Goal: Task Accomplishment & Management: Use online tool/utility

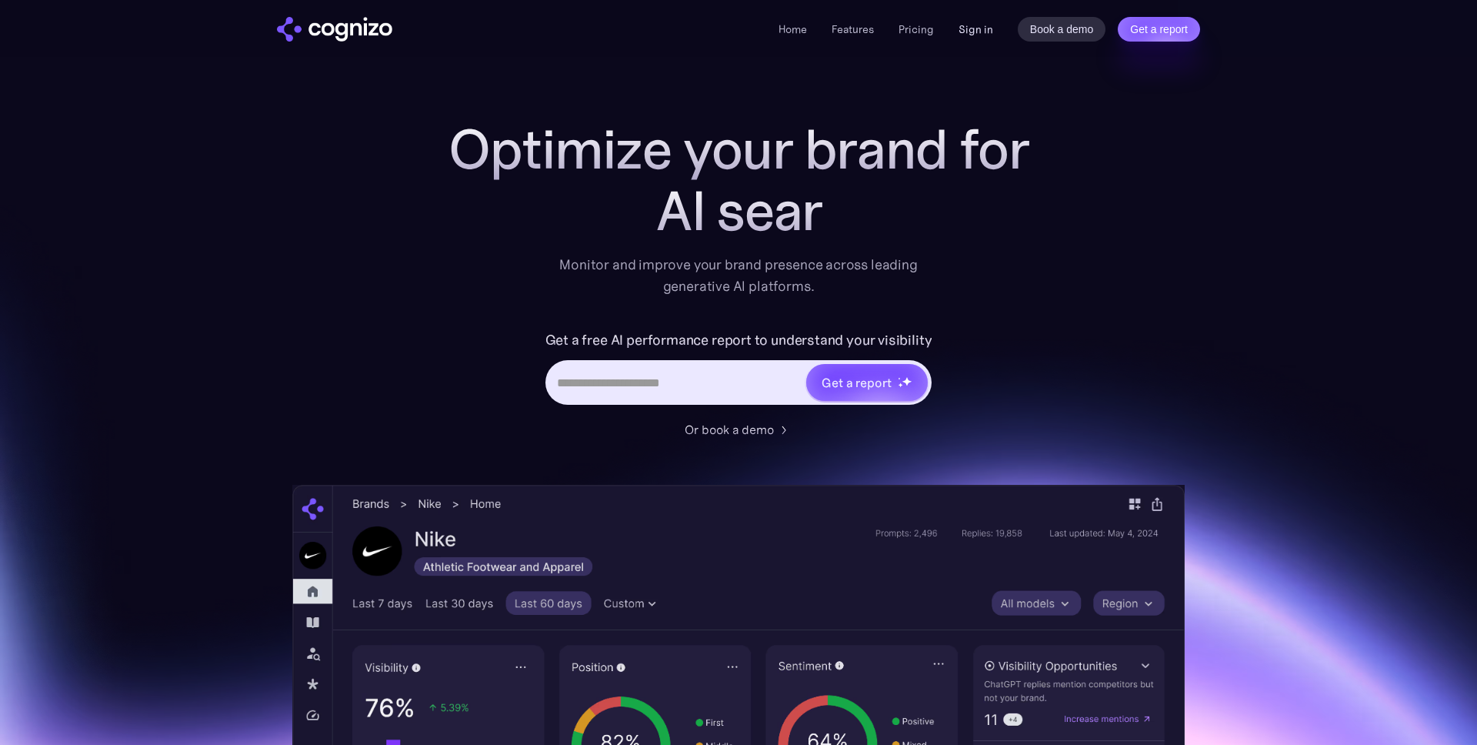
click at [973, 28] on link "Sign in" at bounding box center [975, 29] width 35 height 18
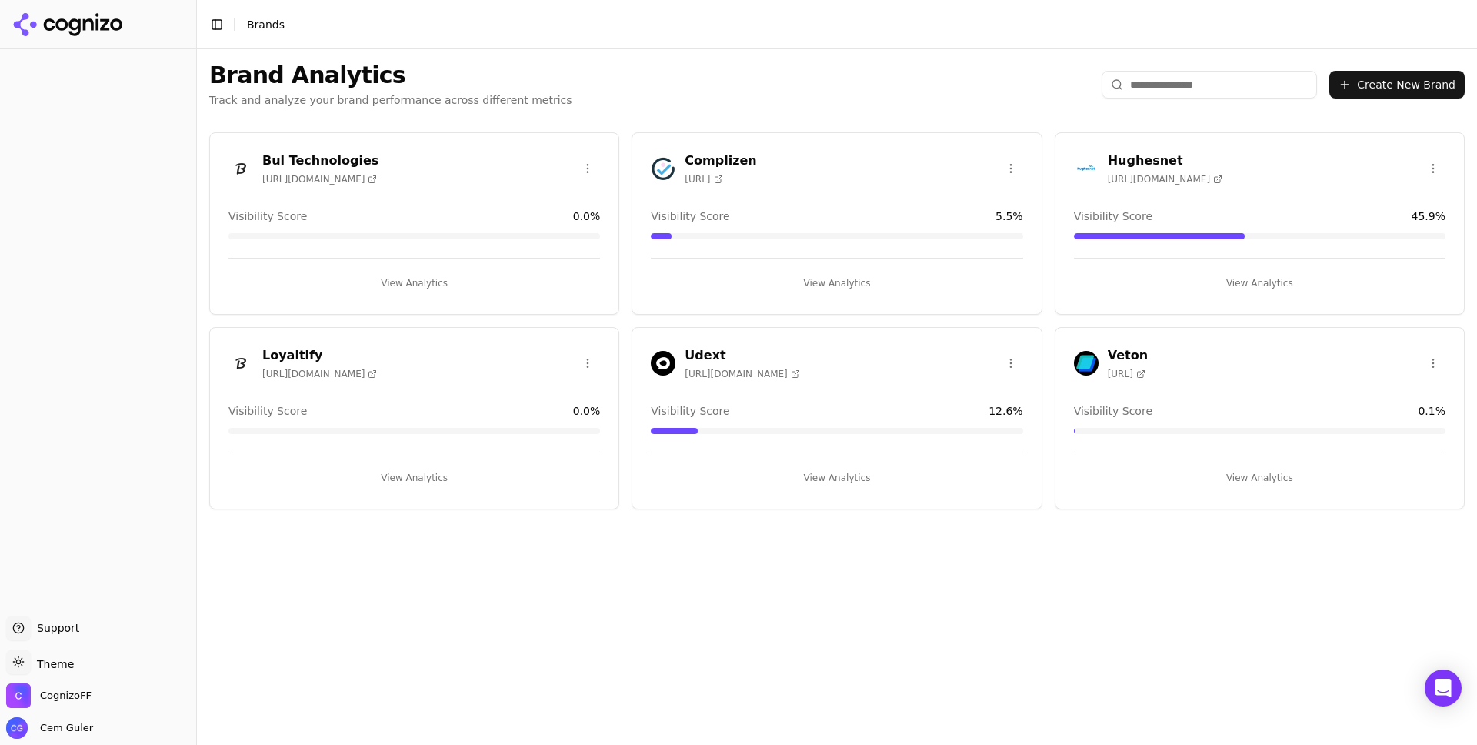
click at [727, 164] on h3 "Complizen" at bounding box center [721, 161] width 72 height 18
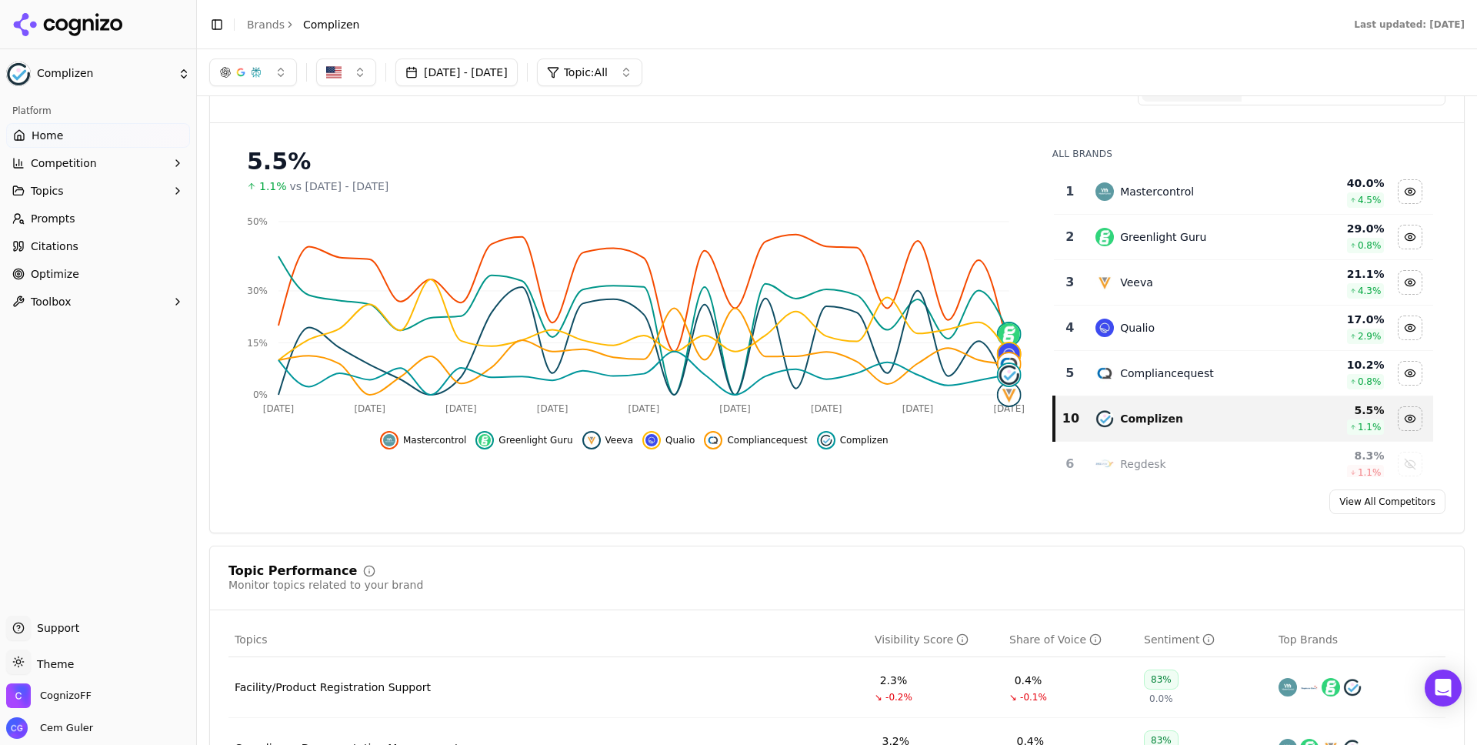
scroll to position [131, 0]
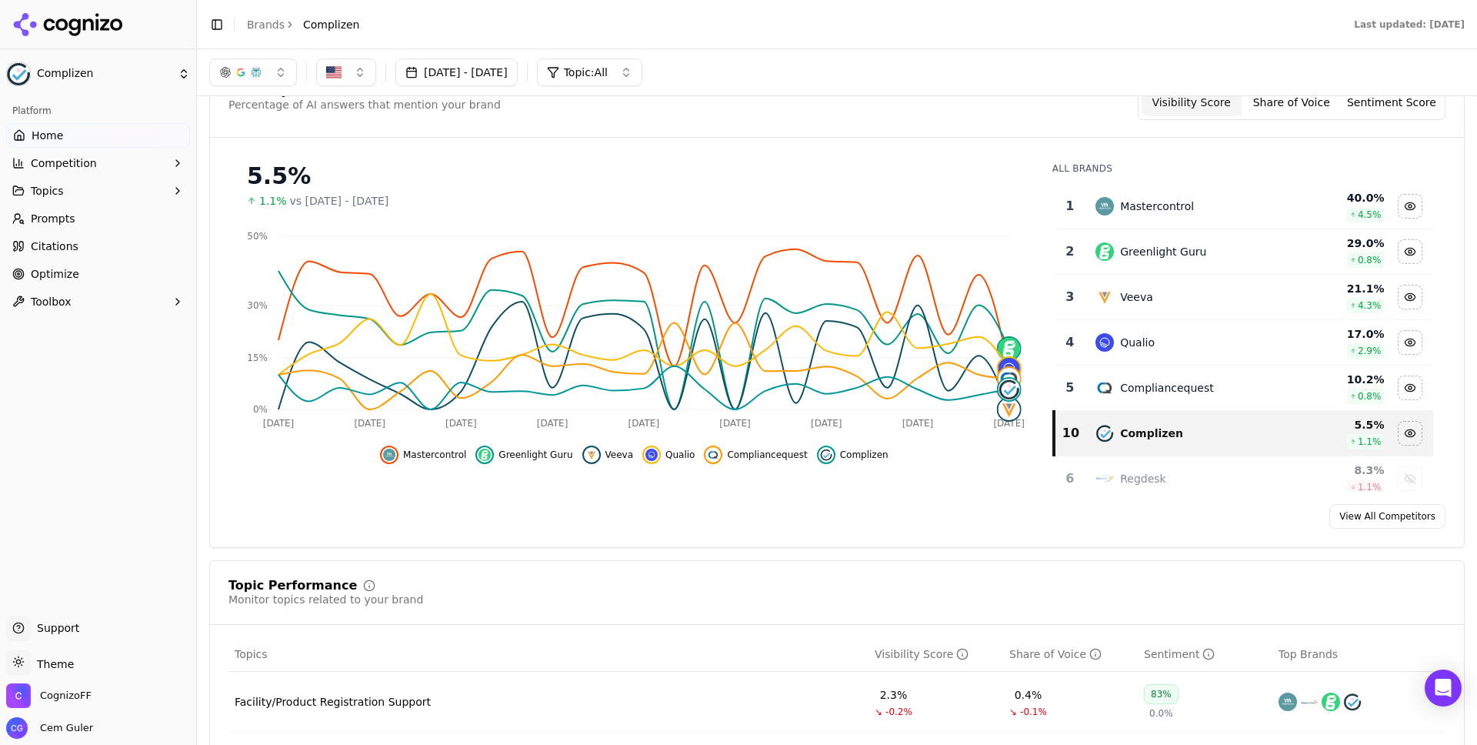
click at [98, 165] on button "Competition" at bounding box center [98, 163] width 184 height 25
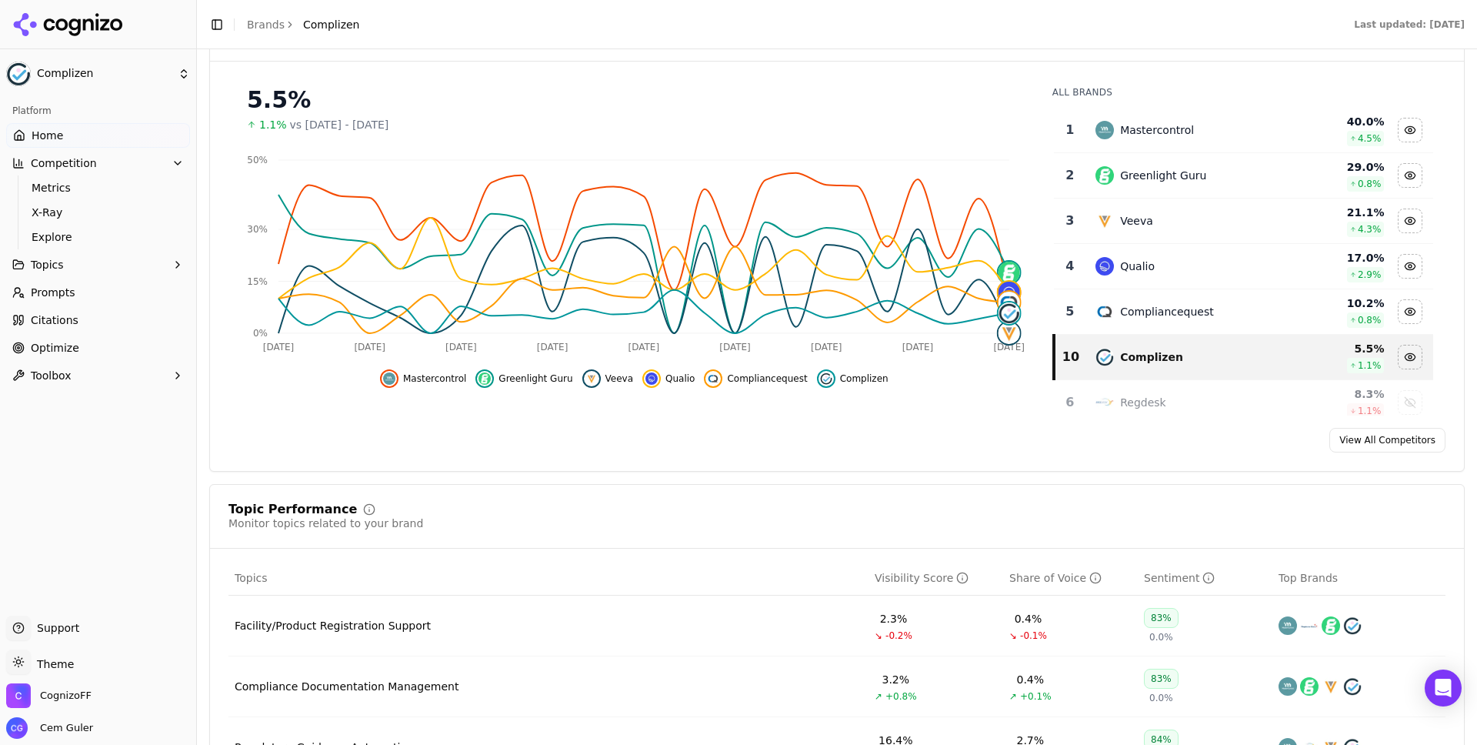
scroll to position [225, 0]
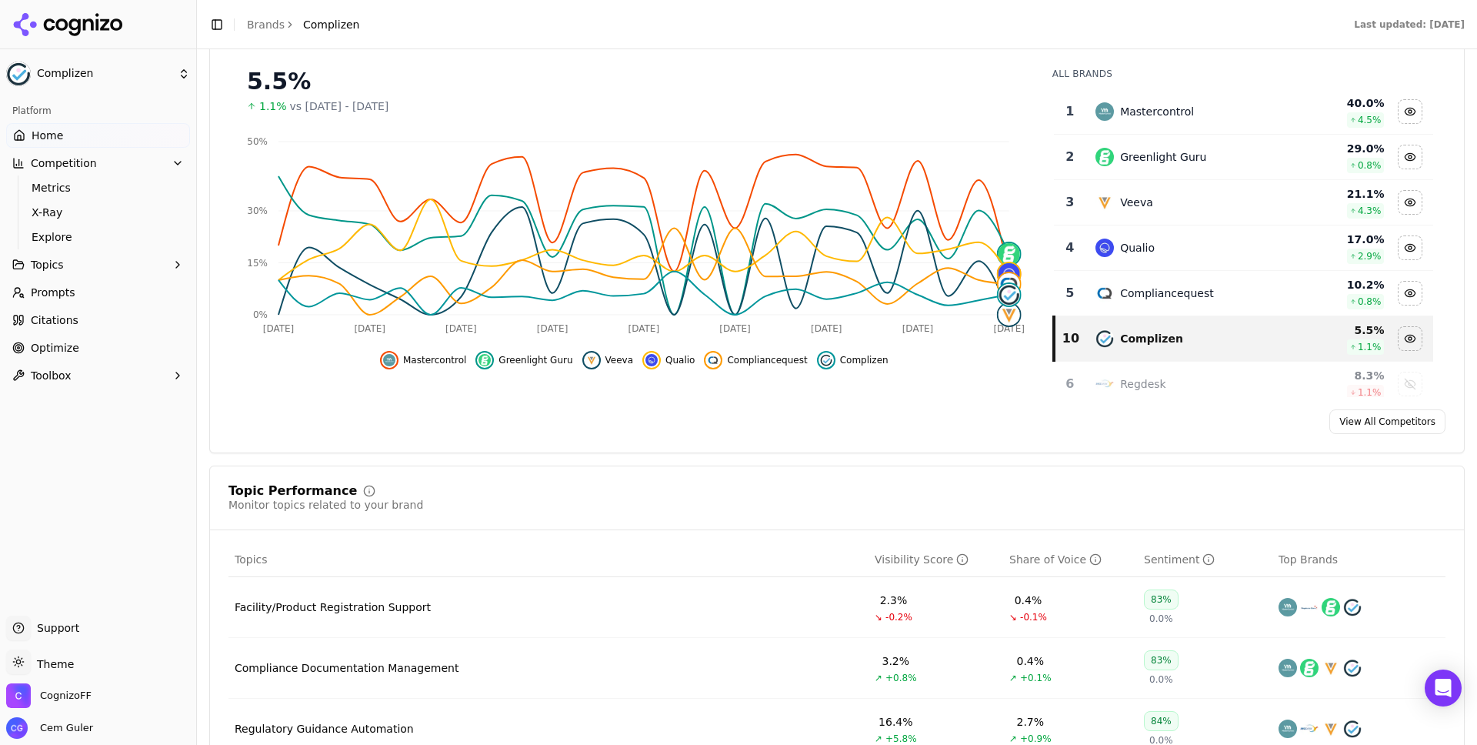
click at [1394, 426] on link "View All Competitors" at bounding box center [1387, 421] width 116 height 25
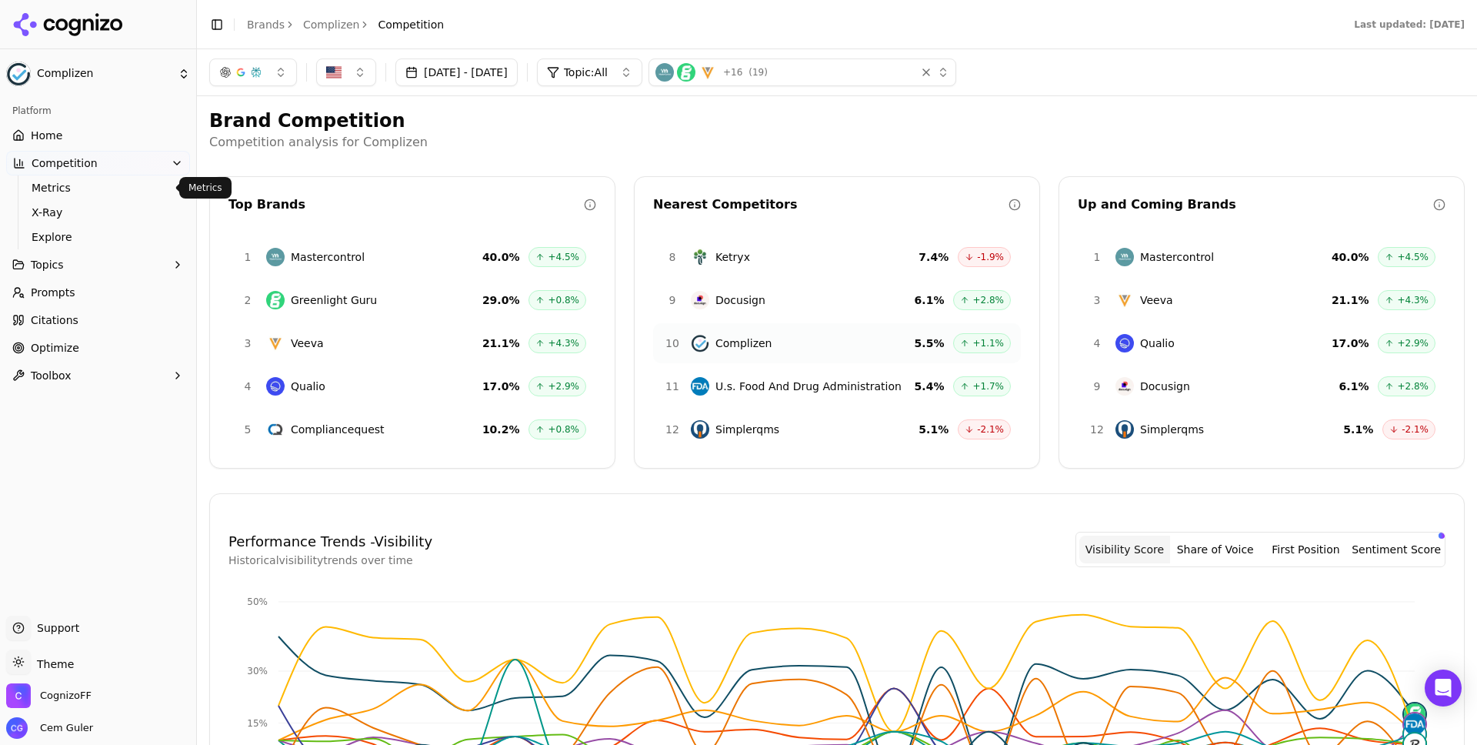
click at [112, 188] on span "Metrics" at bounding box center [99, 187] width 134 height 15
click at [345, 253] on span "Mastercontrol" at bounding box center [328, 256] width 74 height 15
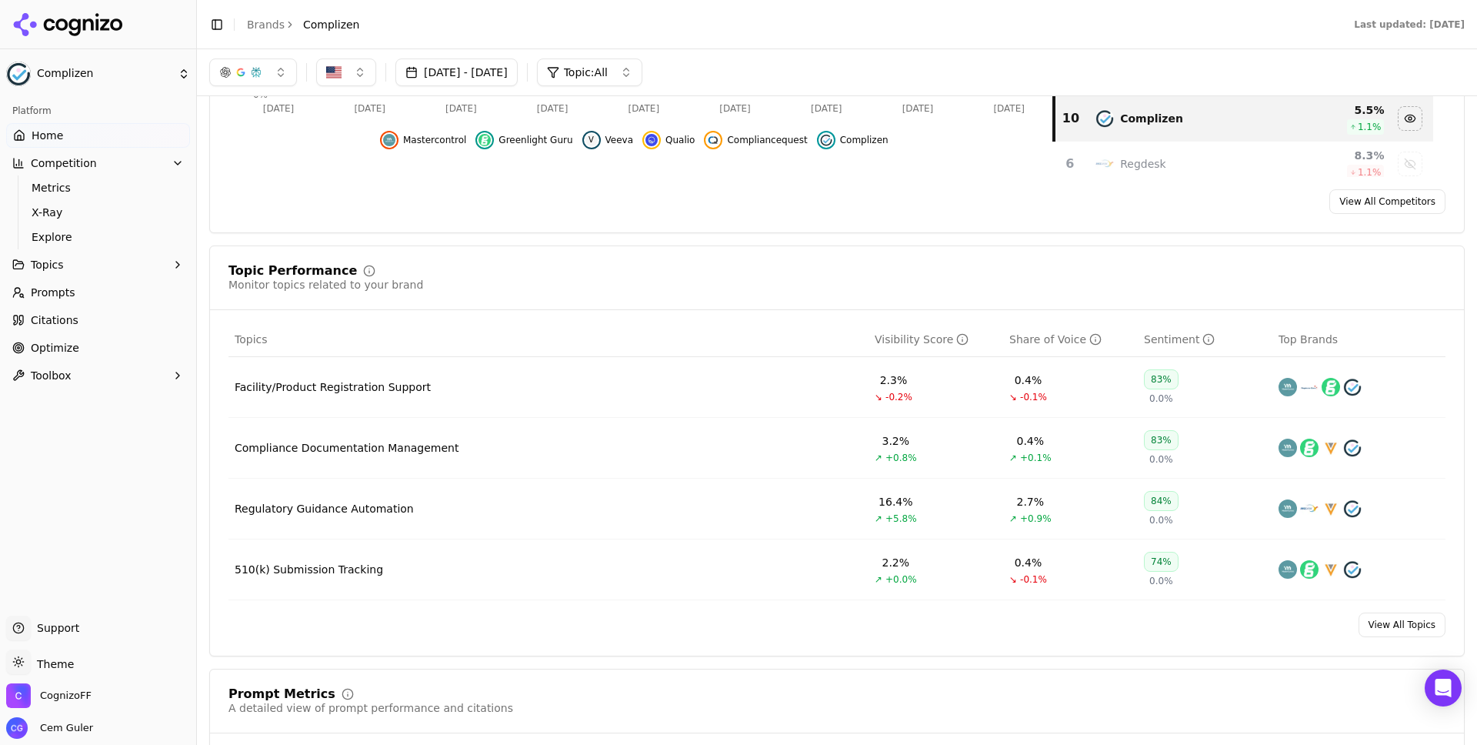
scroll to position [225, 0]
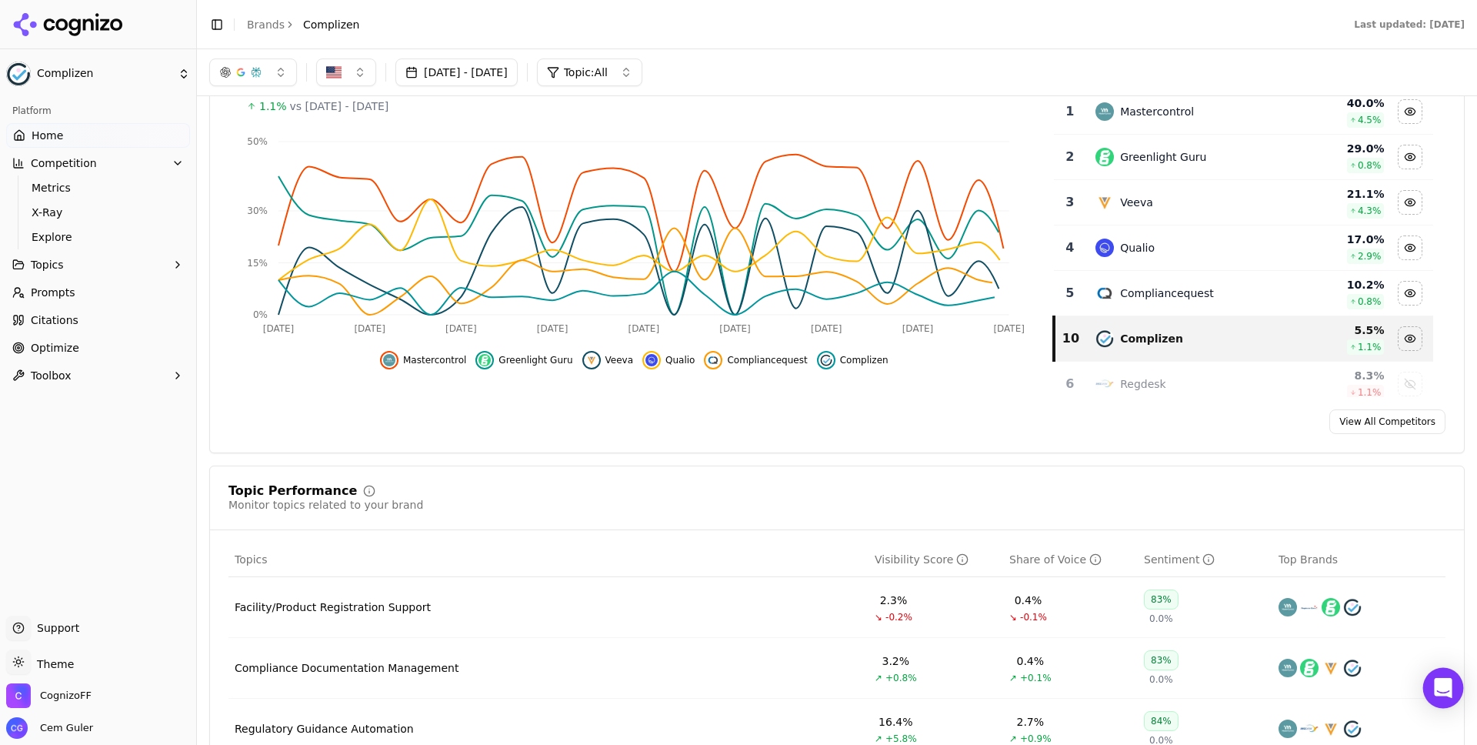
click at [1441, 683] on icon "Open Intercom Messenger" at bounding box center [1443, 688] width 18 height 20
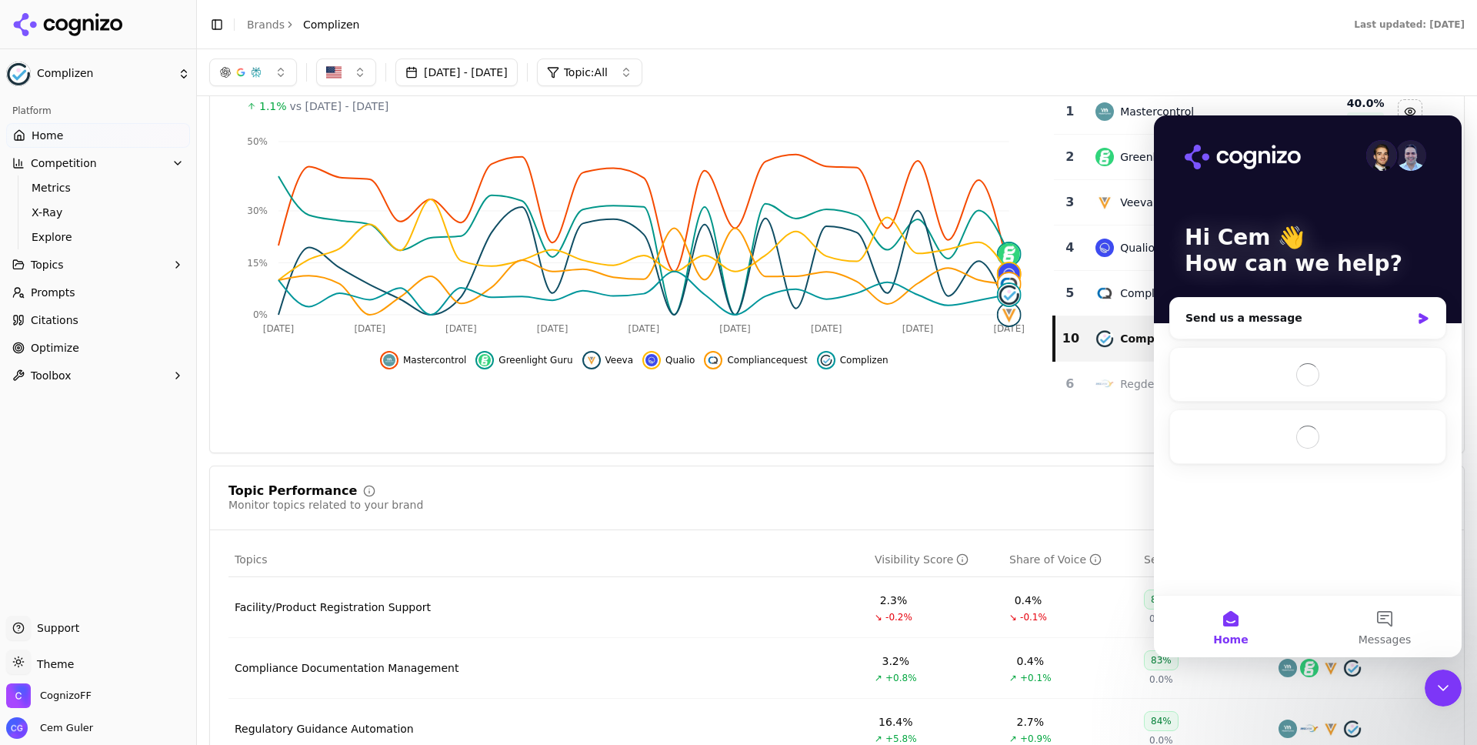
scroll to position [0, 0]
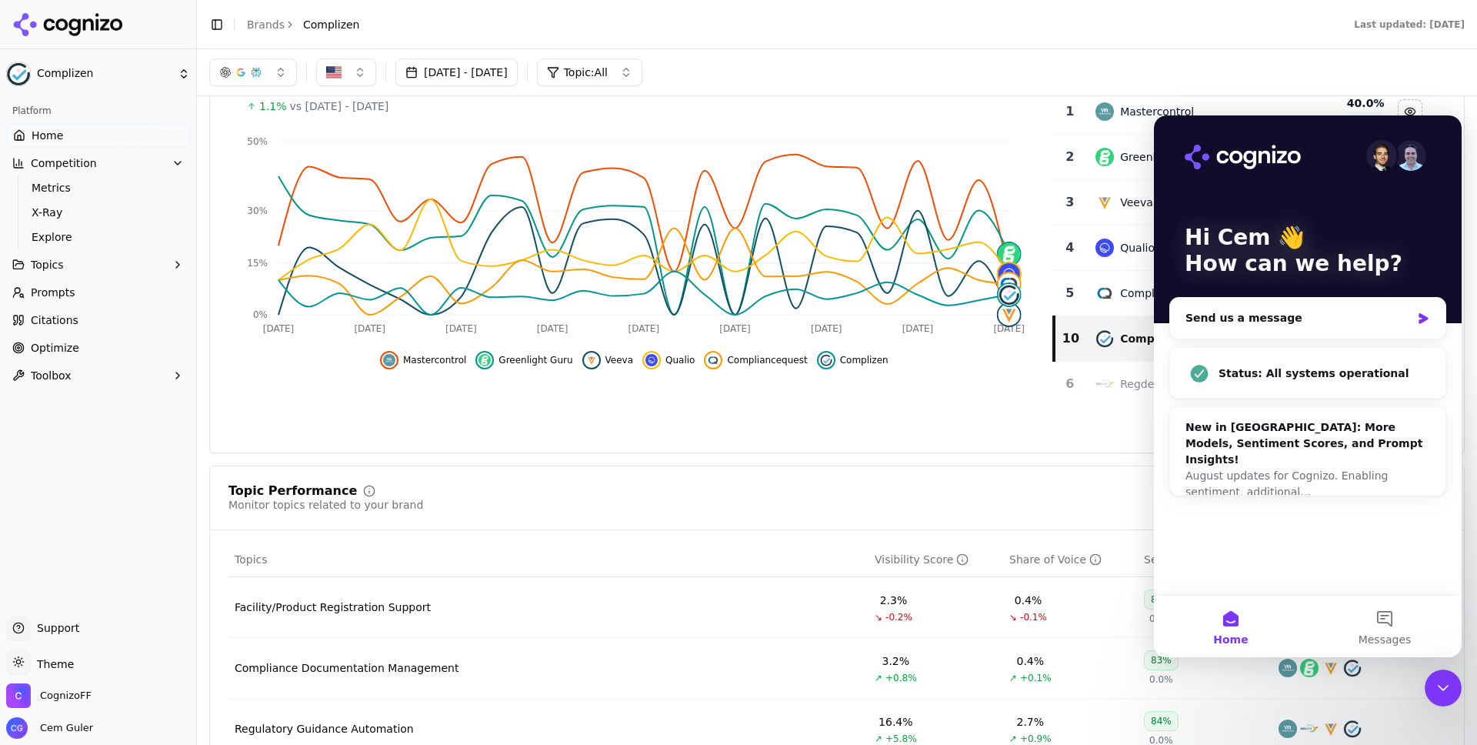
click at [1048, 448] on div "Visibility Score Percentage of AI answers that mention your brand Visibility Sc…" at bounding box center [836, 212] width 1255 height 482
click at [1434, 683] on icon "Close Intercom Messenger" at bounding box center [1443, 687] width 18 height 18
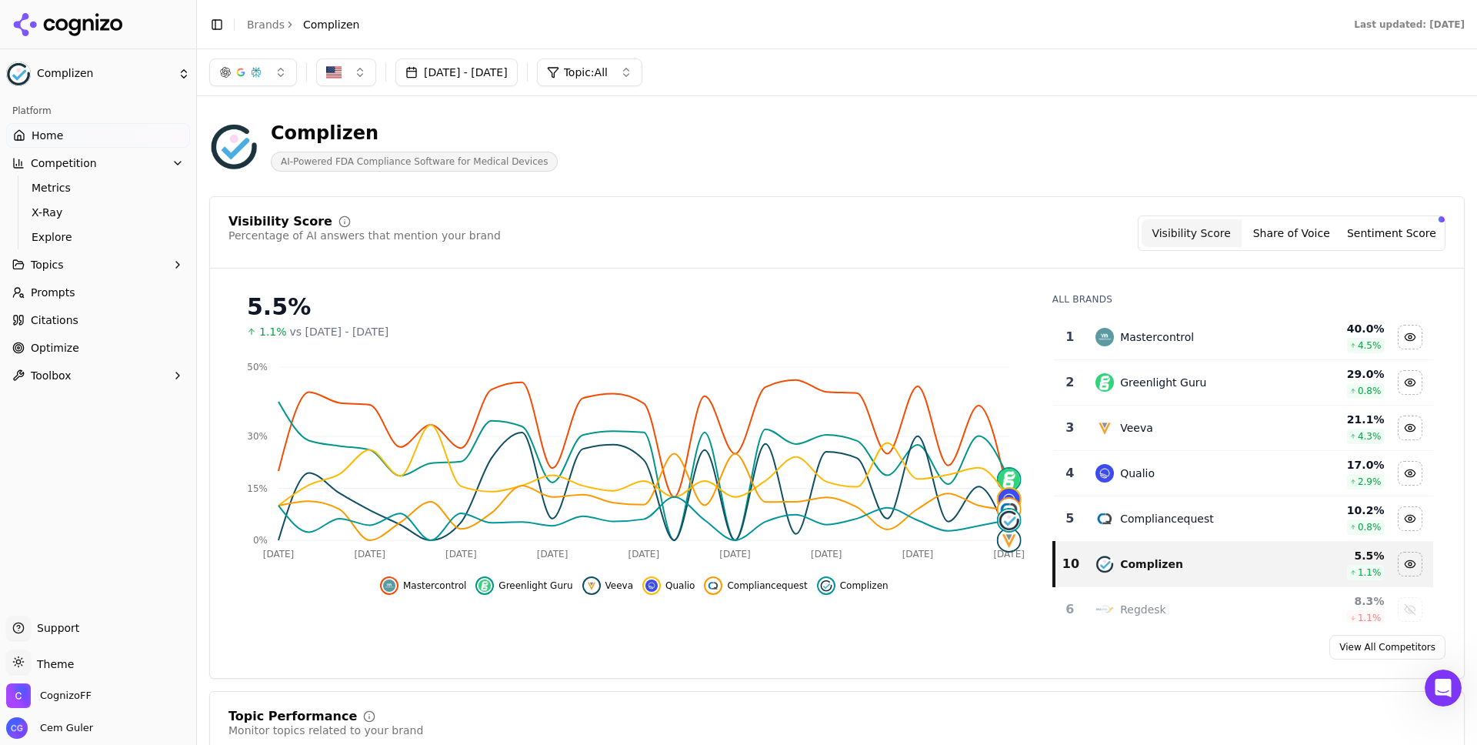
click at [1320, 236] on button "Share of Voice" at bounding box center [1291, 233] width 100 height 28
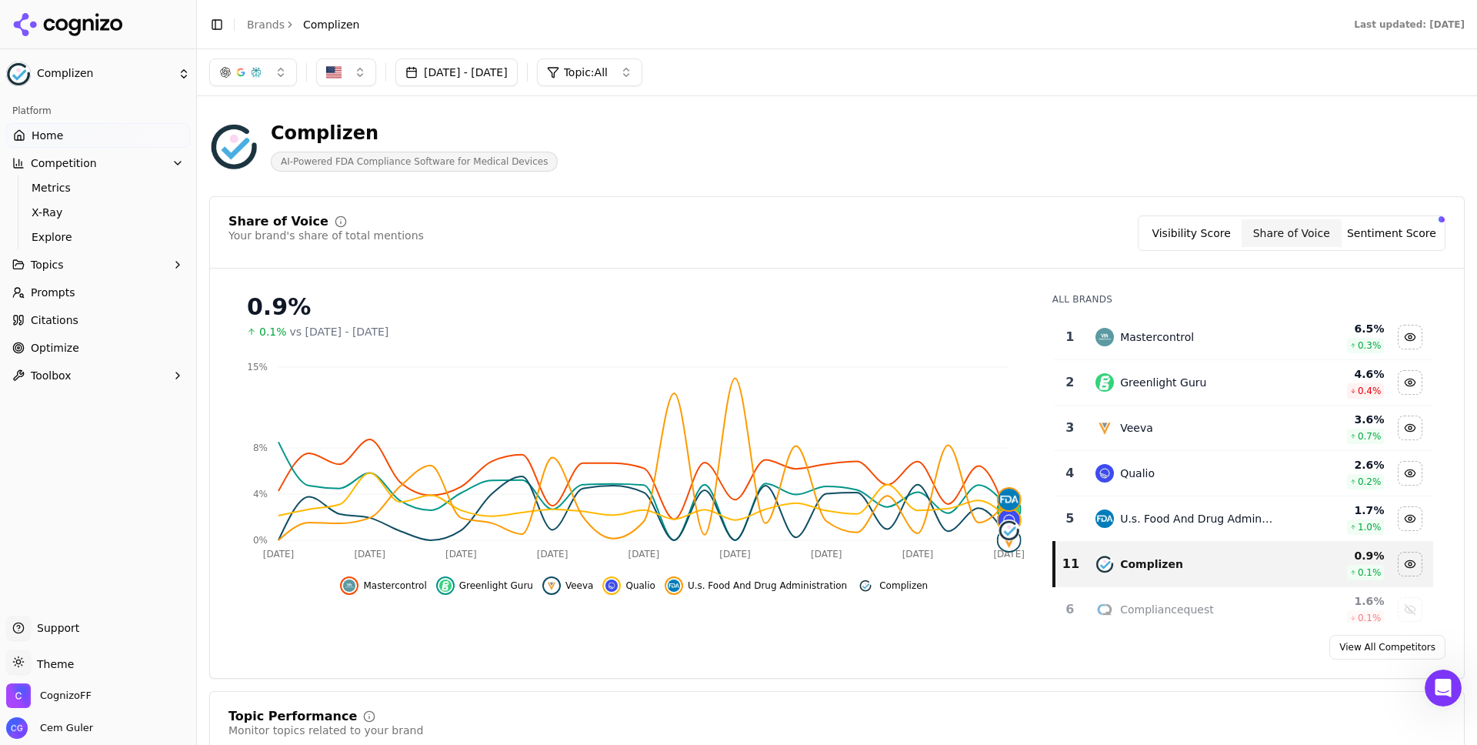
click at [1390, 238] on button "Sentiment Score" at bounding box center [1391, 233] width 100 height 28
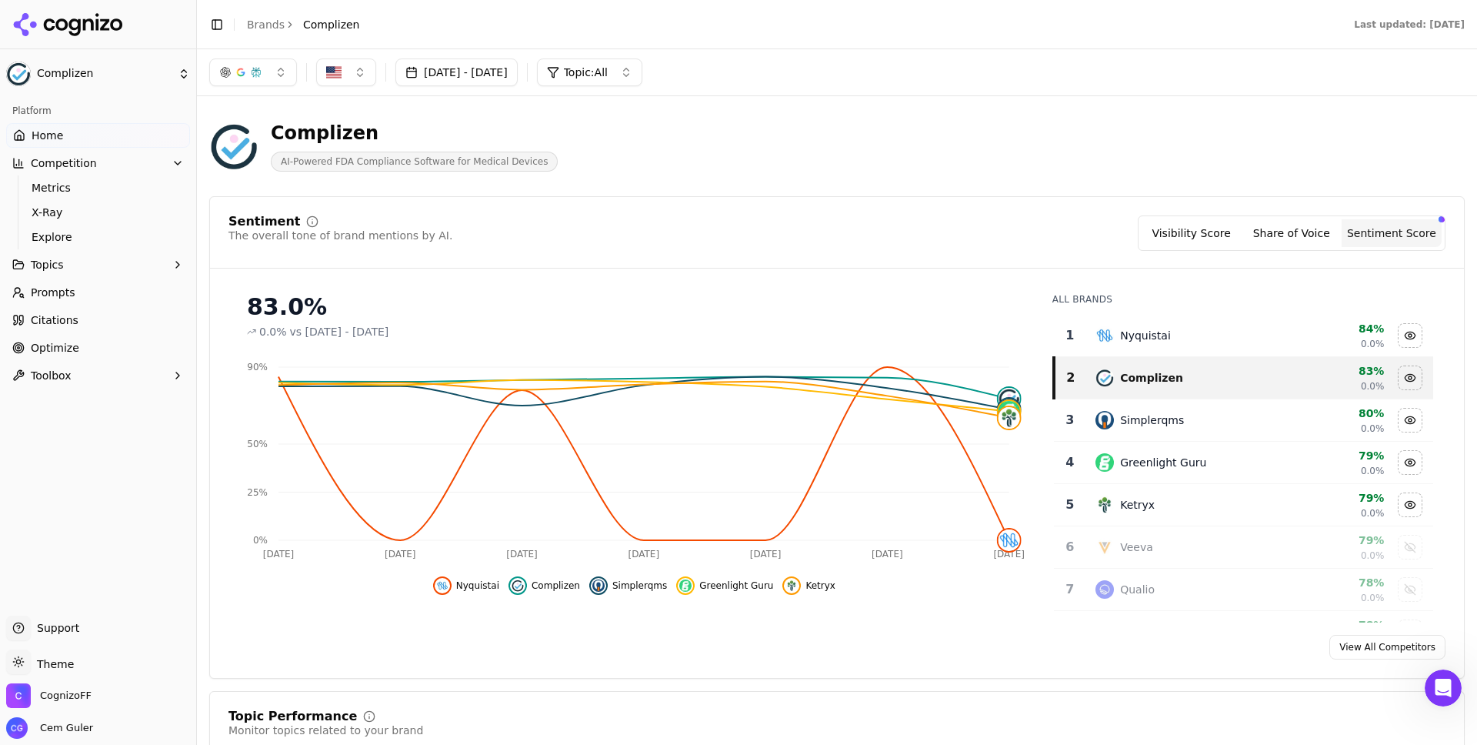
click at [1266, 245] on button "Share of Voice" at bounding box center [1291, 233] width 100 height 28
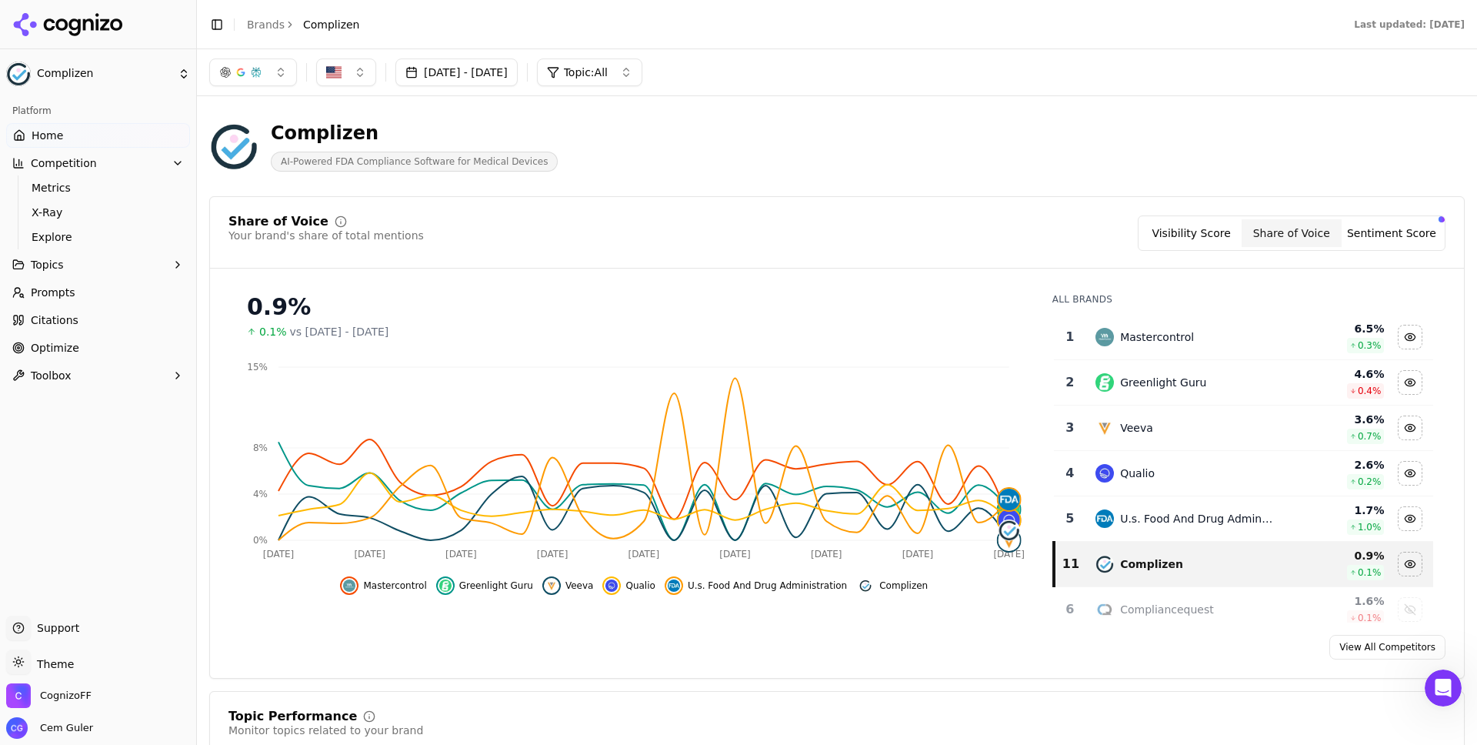
click at [1208, 235] on button "Visibility Score" at bounding box center [1191, 233] width 100 height 28
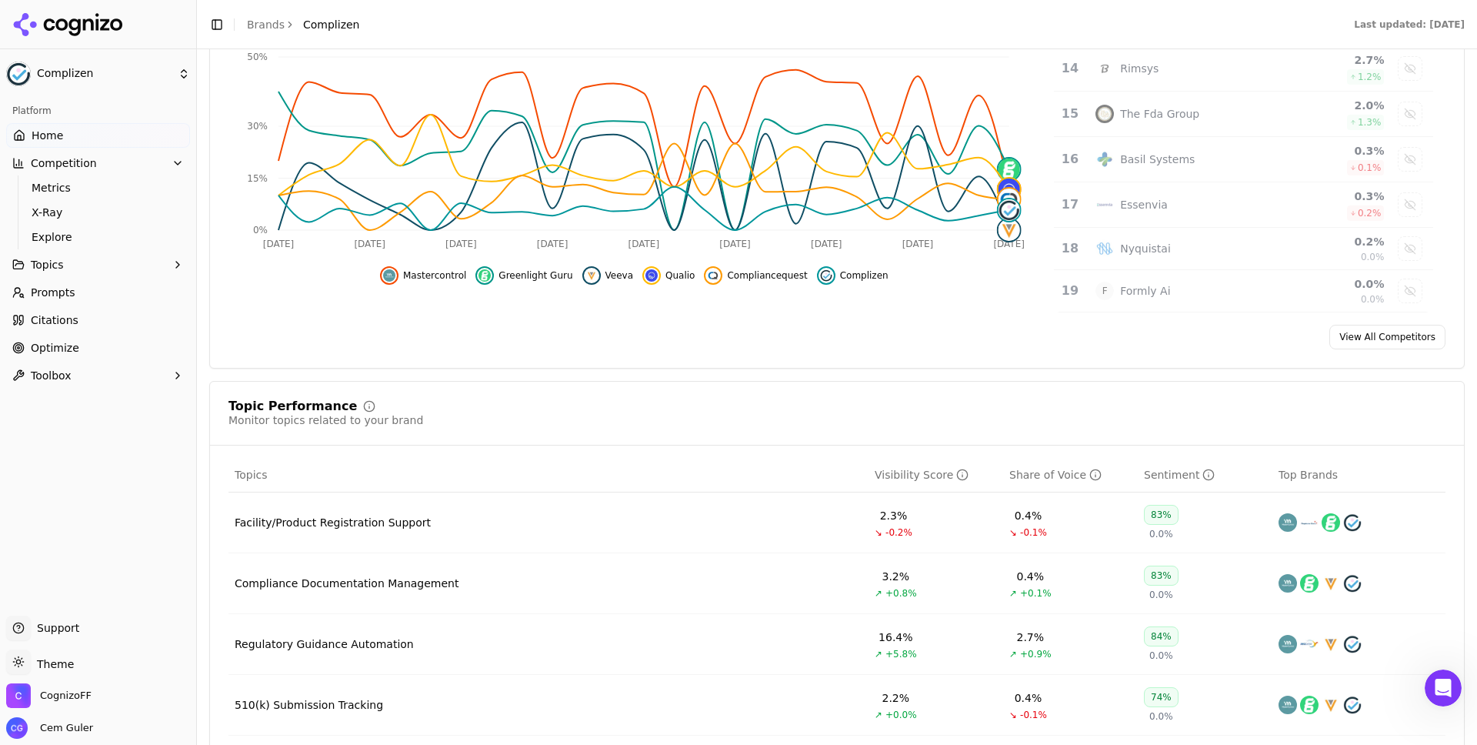
scroll to position [312, 0]
click at [76, 368] on button "Toolbox" at bounding box center [98, 375] width 184 height 25
click at [98, 405] on span "llms.txt Generator" at bounding box center [99, 399] width 134 height 15
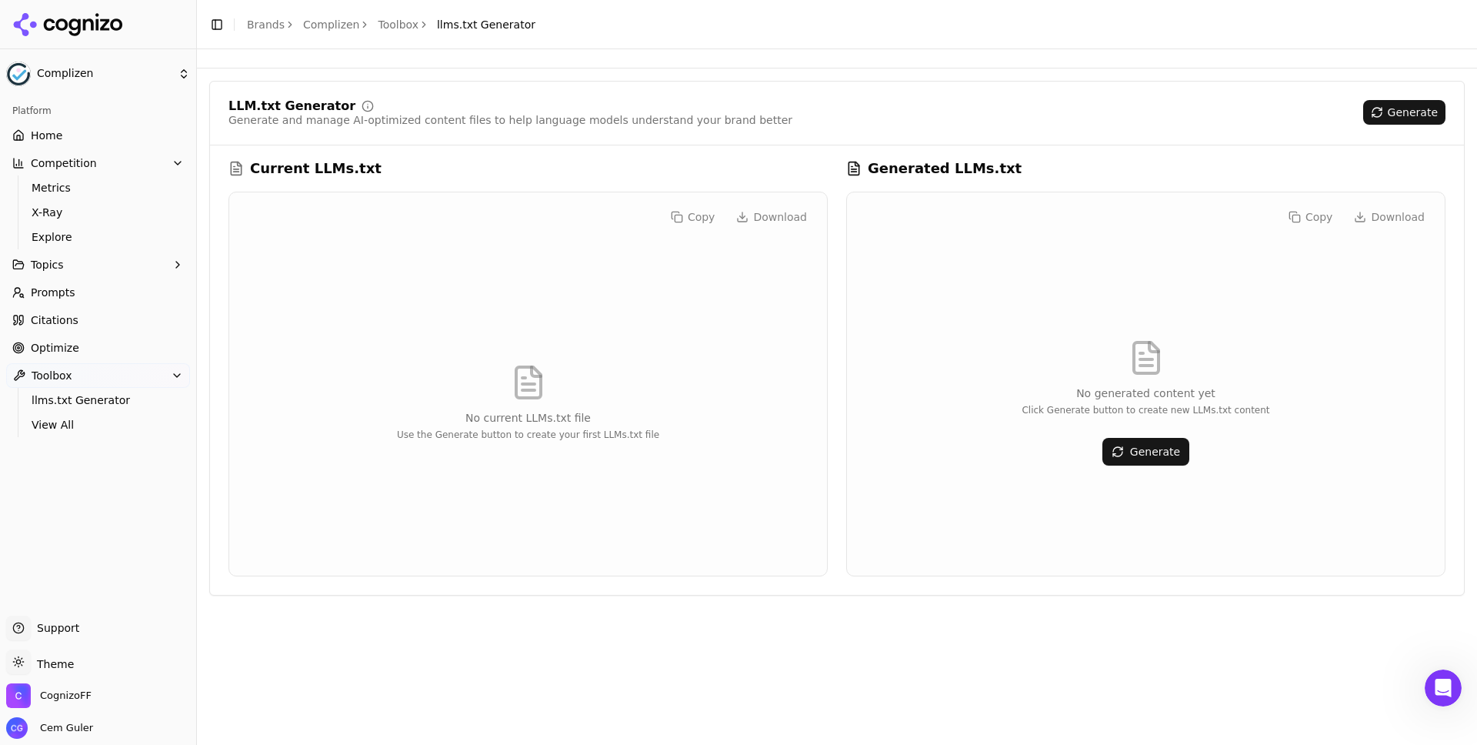
click at [1407, 112] on button "Generate" at bounding box center [1404, 112] width 82 height 25
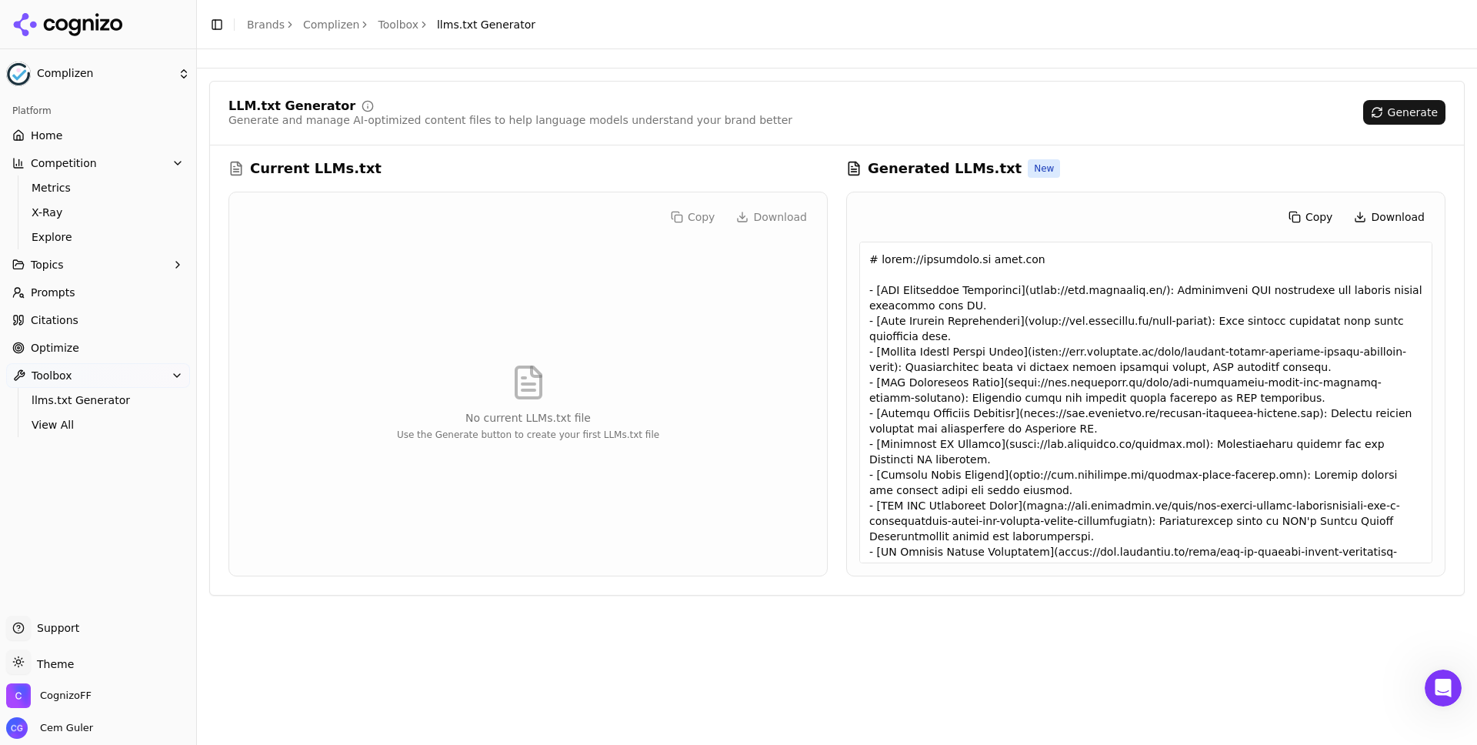
click at [142, 192] on span "Metrics" at bounding box center [99, 187] width 134 height 15
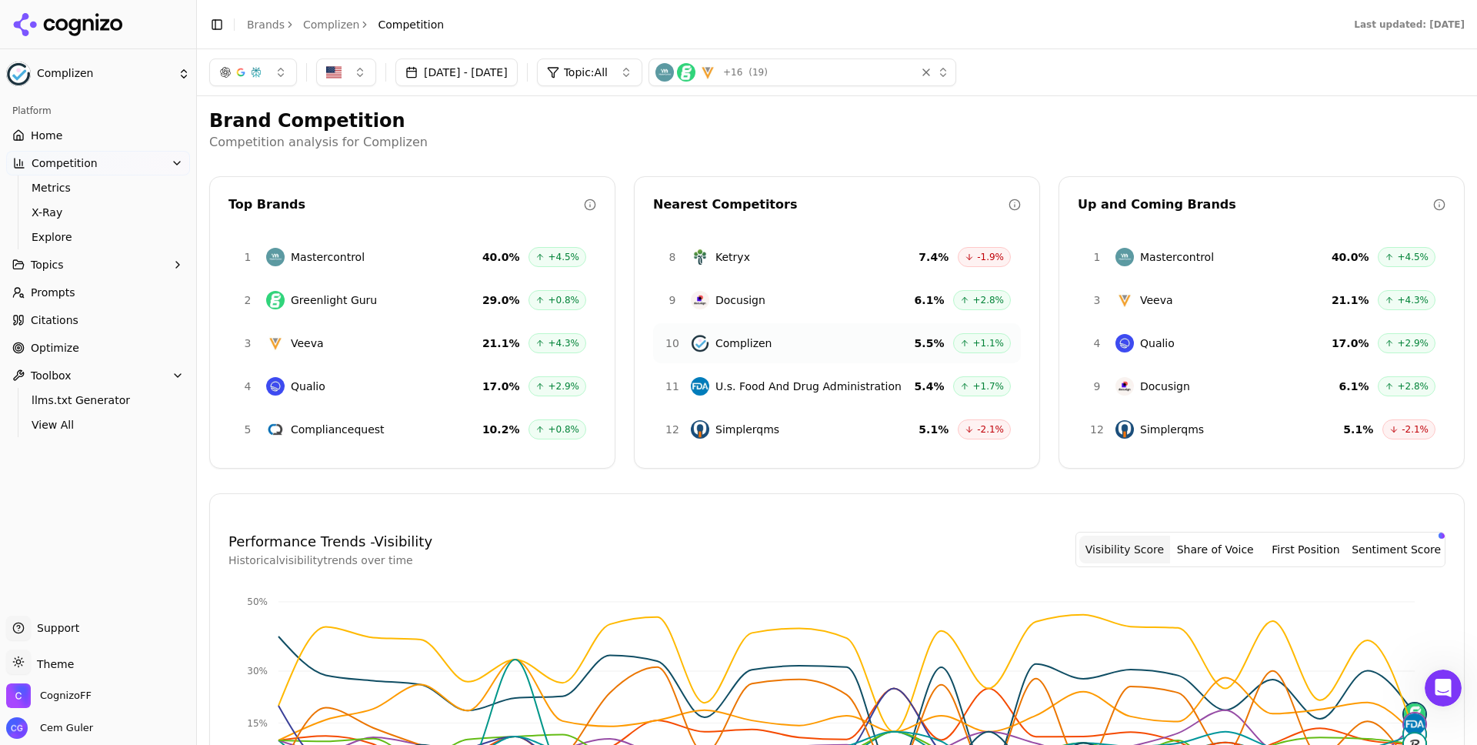
click at [82, 137] on link "Home" at bounding box center [98, 135] width 184 height 25
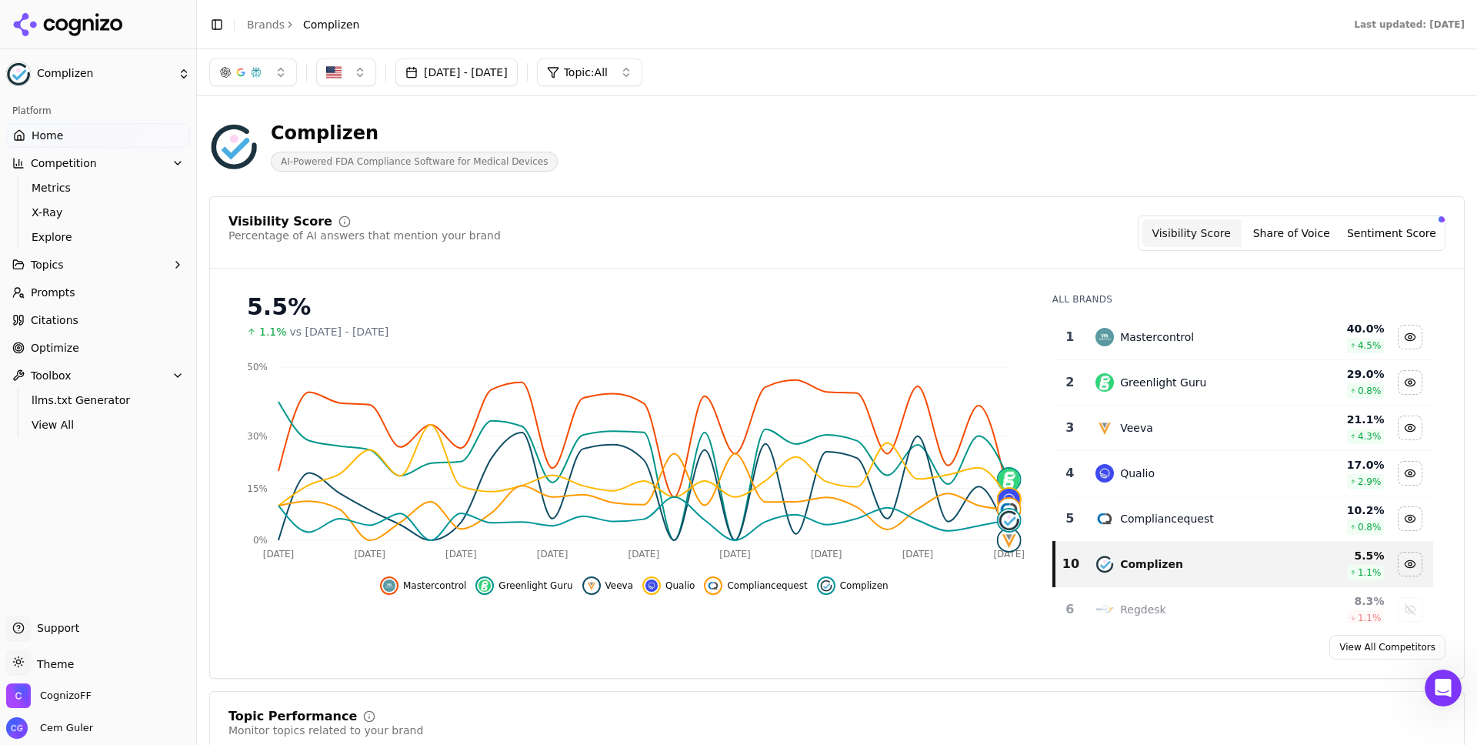
click at [1301, 242] on button "Share of Voice" at bounding box center [1291, 233] width 100 height 28
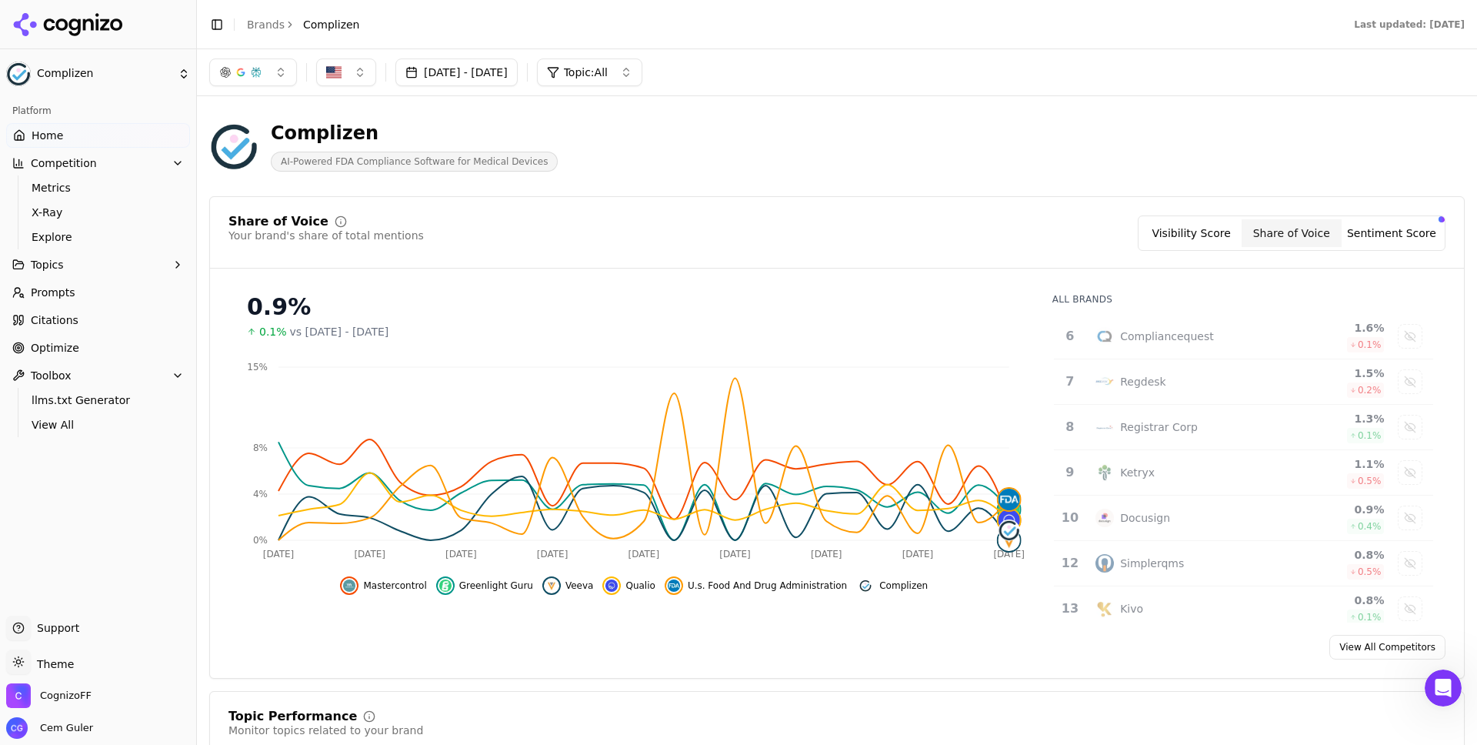
scroll to position [395, 0]
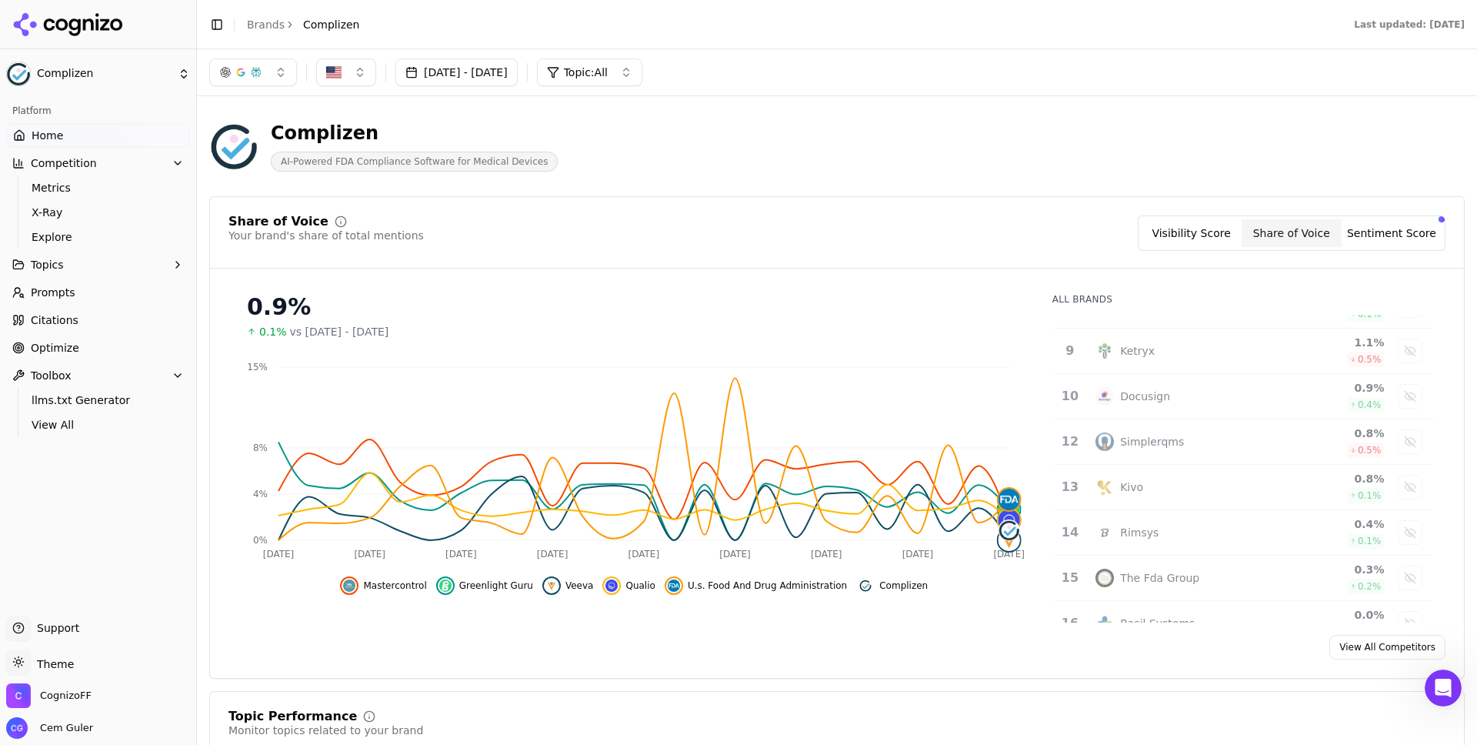
click at [1385, 232] on button "Sentiment Score" at bounding box center [1391, 233] width 100 height 28
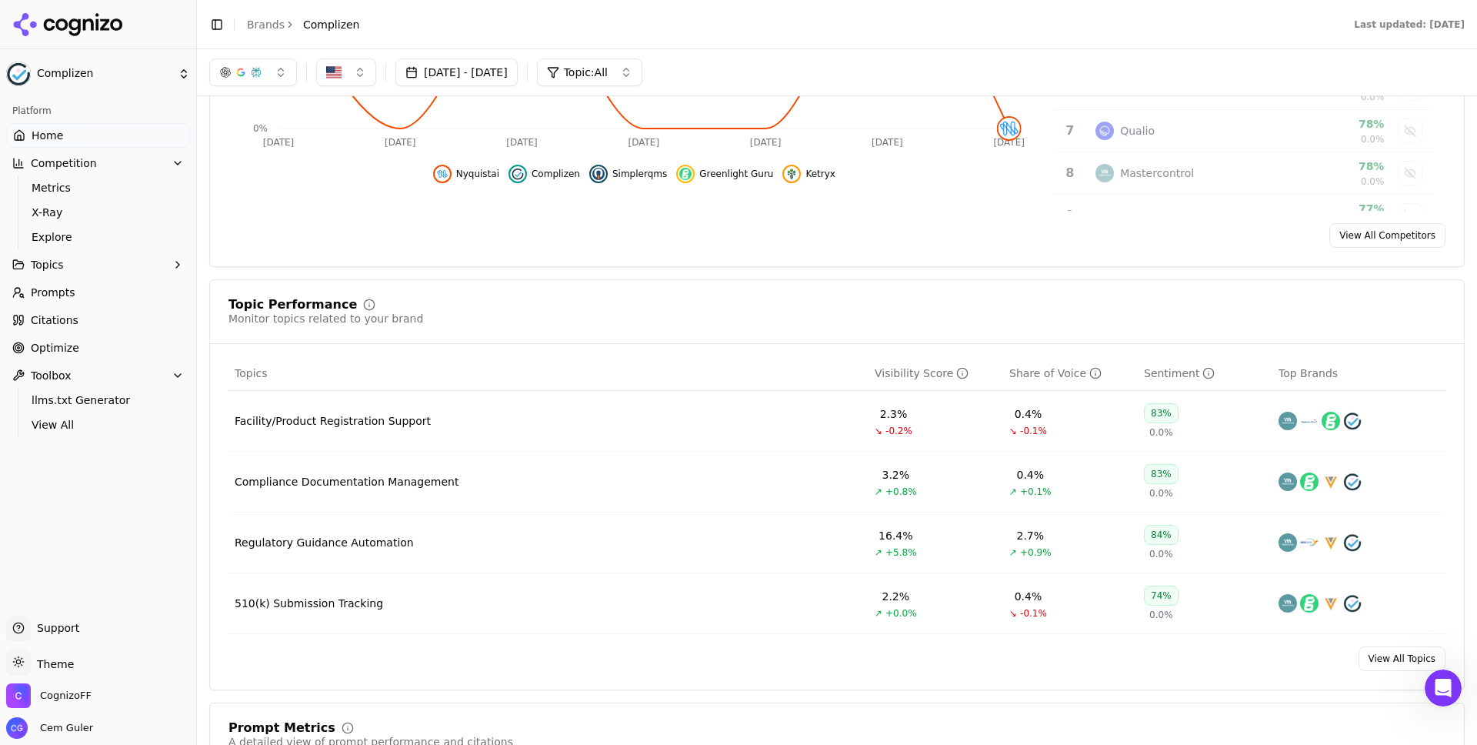
scroll to position [0, 0]
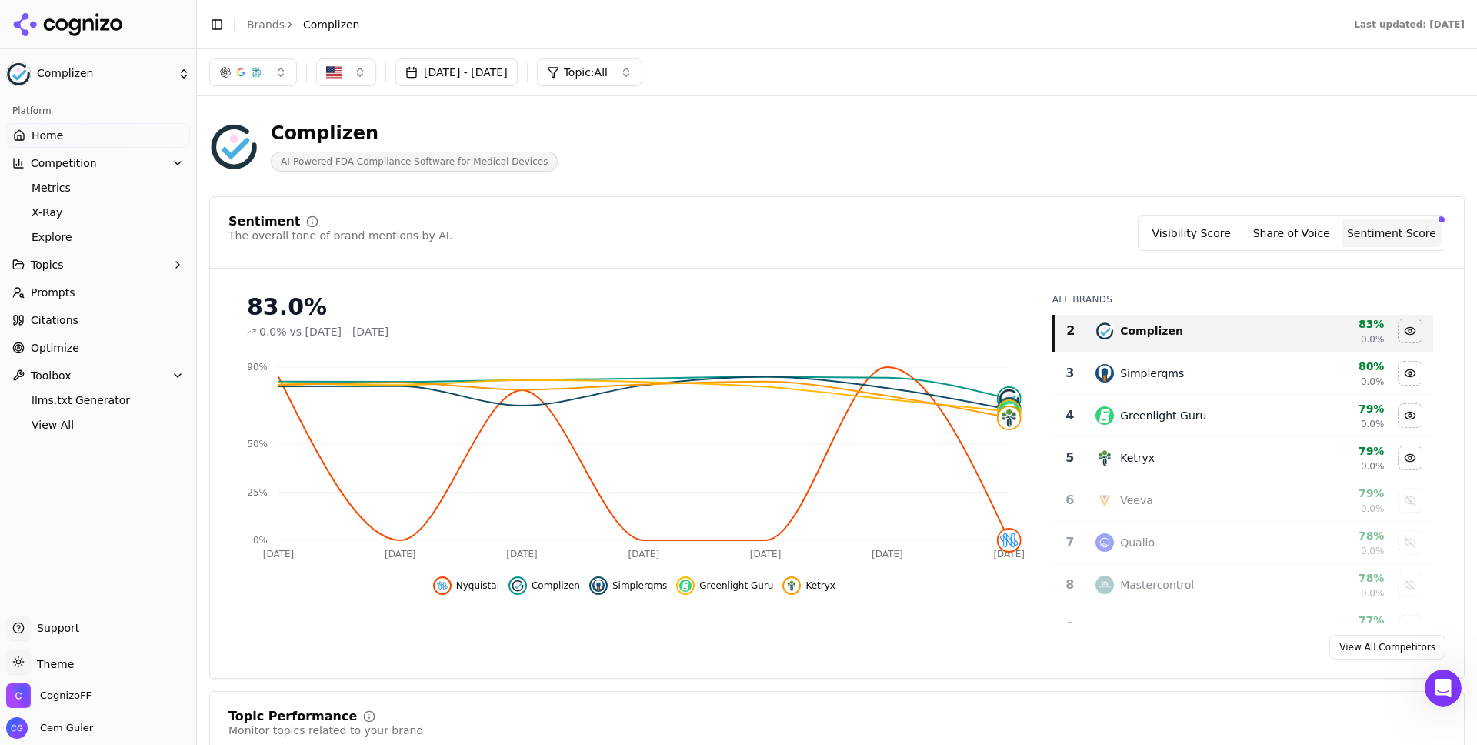
click at [1205, 240] on button "Visibility Score" at bounding box center [1191, 233] width 100 height 28
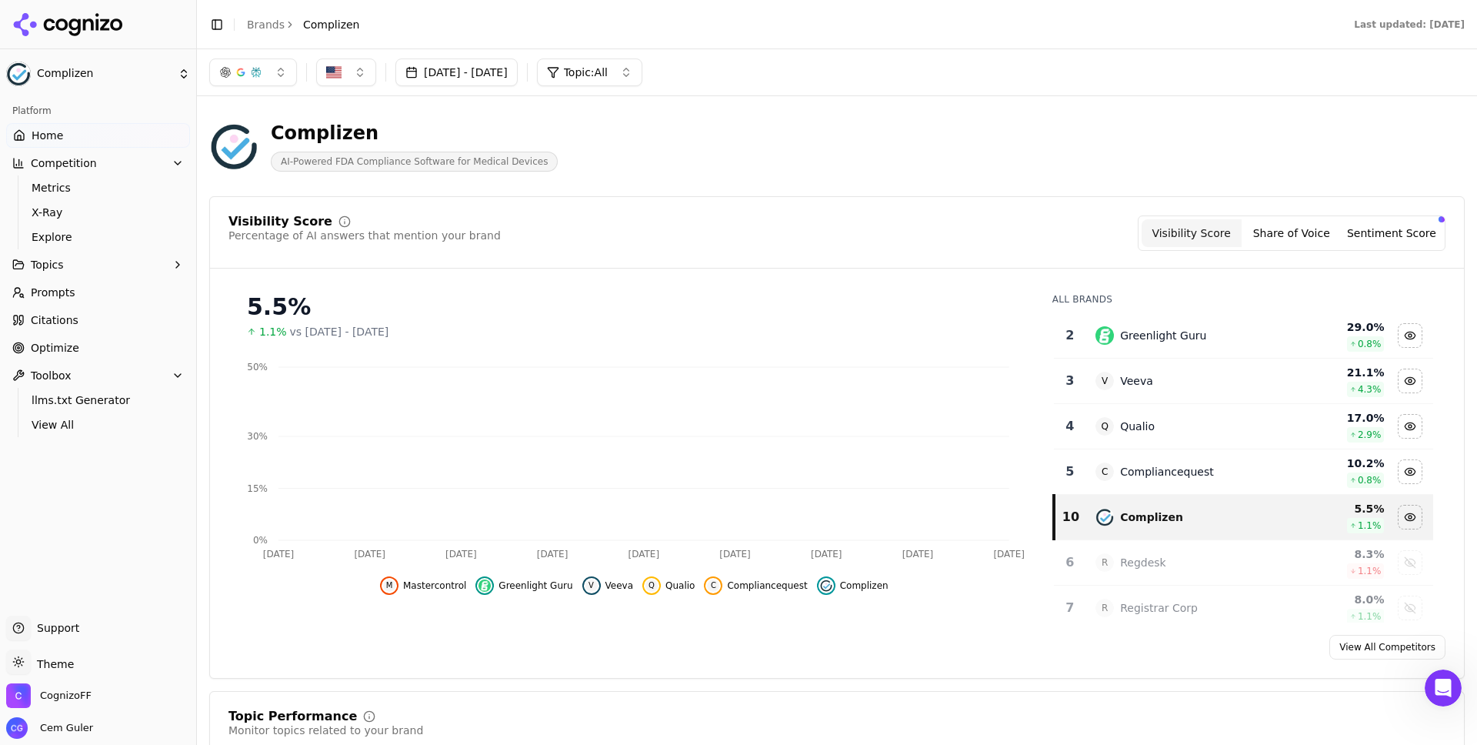
scroll to position [50, 0]
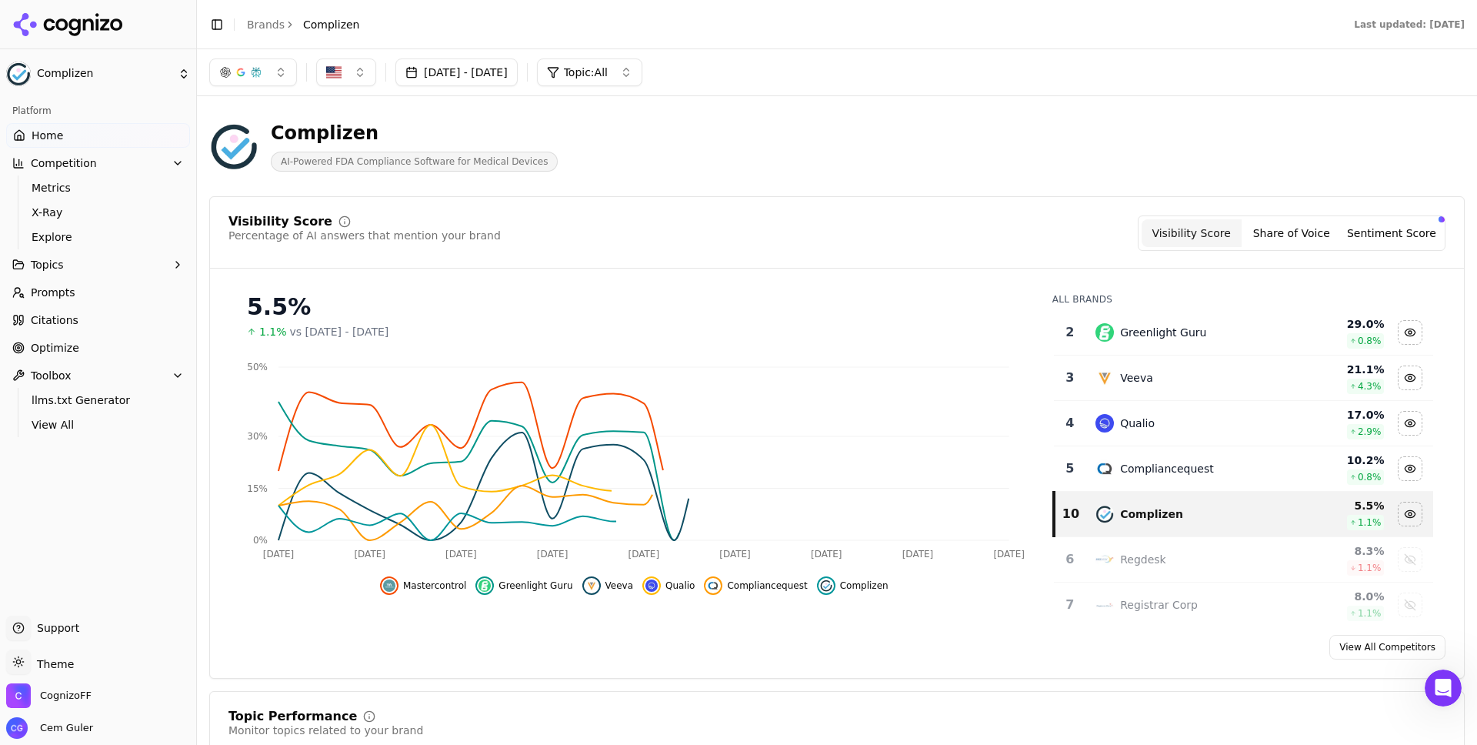
click at [1287, 232] on button "Share of Voice" at bounding box center [1291, 233] width 100 height 28
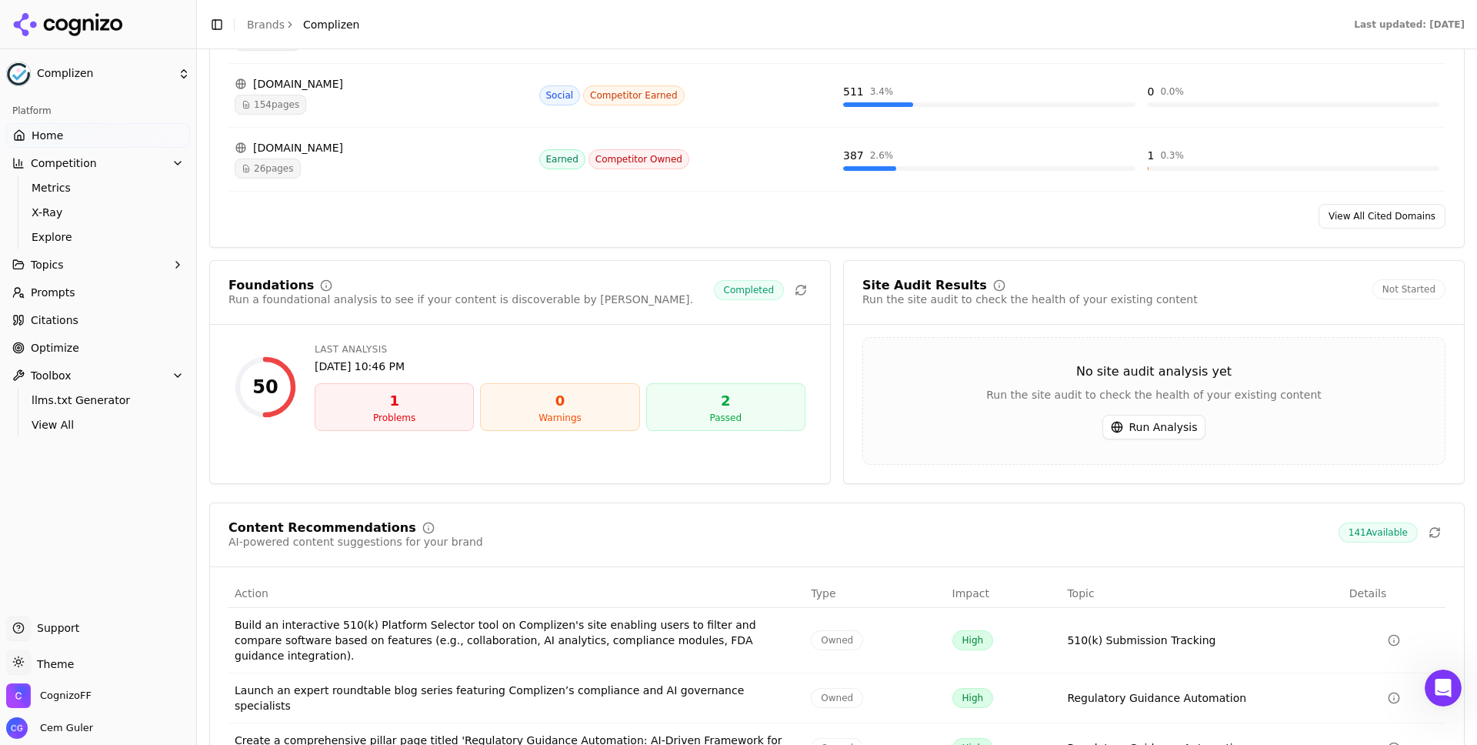
scroll to position [1840, 0]
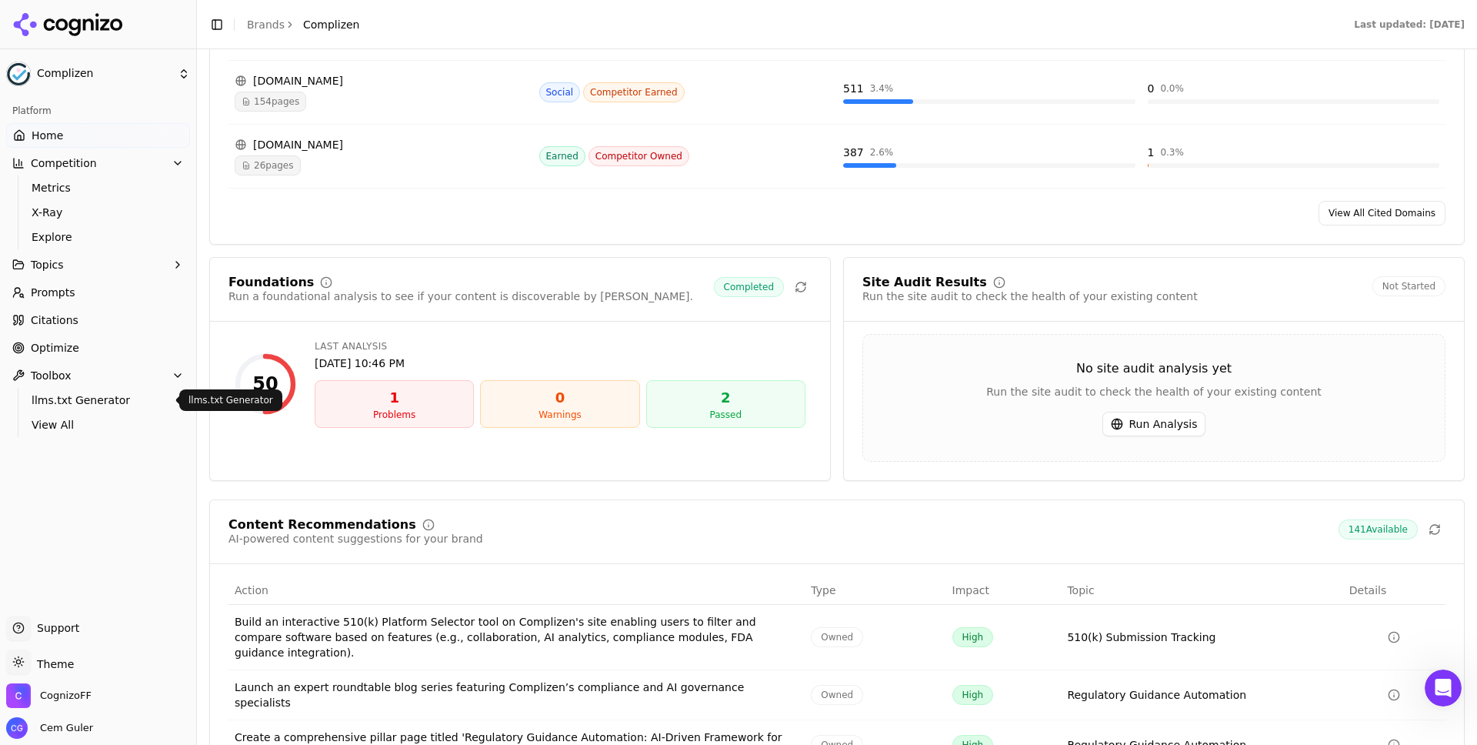
click at [81, 395] on span "llms.txt Generator" at bounding box center [99, 399] width 134 height 15
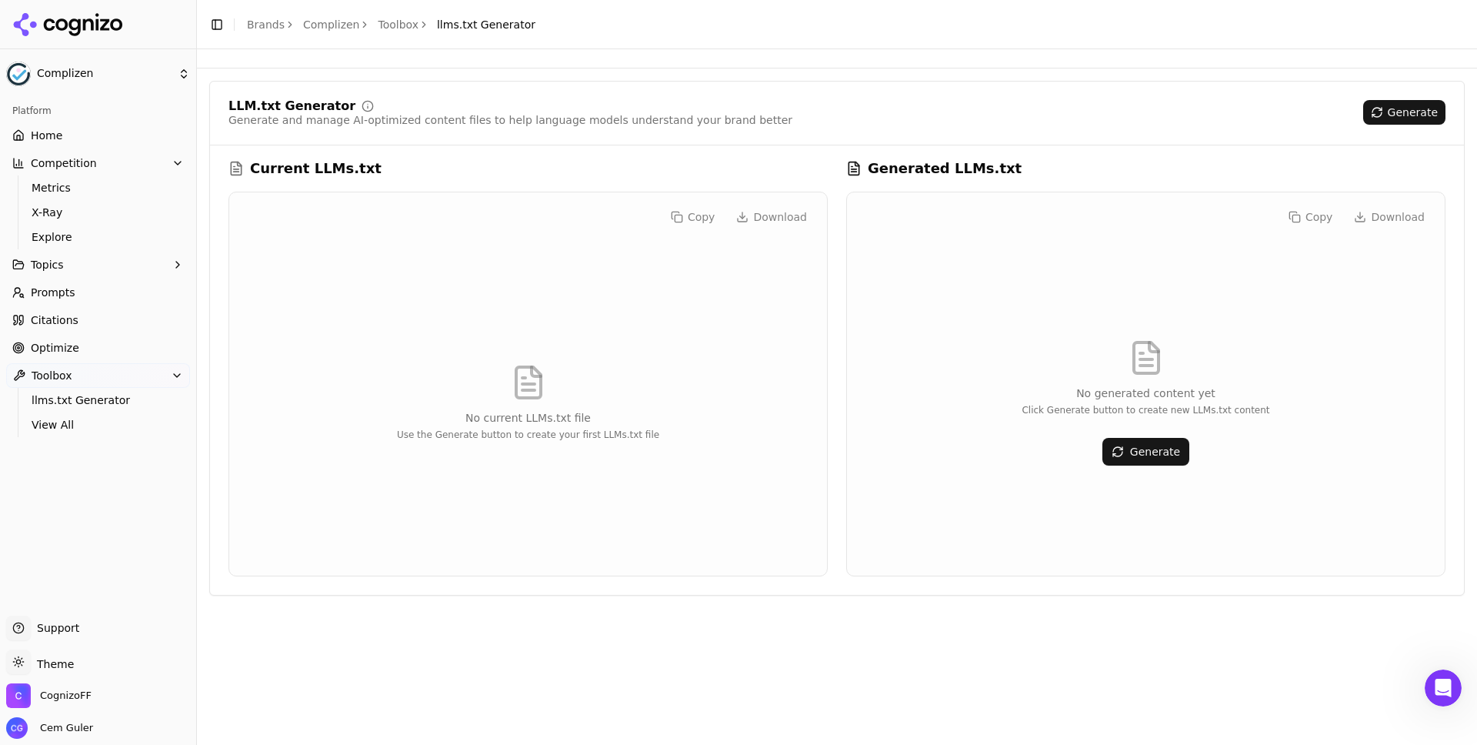
click at [1118, 439] on button "Generate" at bounding box center [1145, 452] width 87 height 28
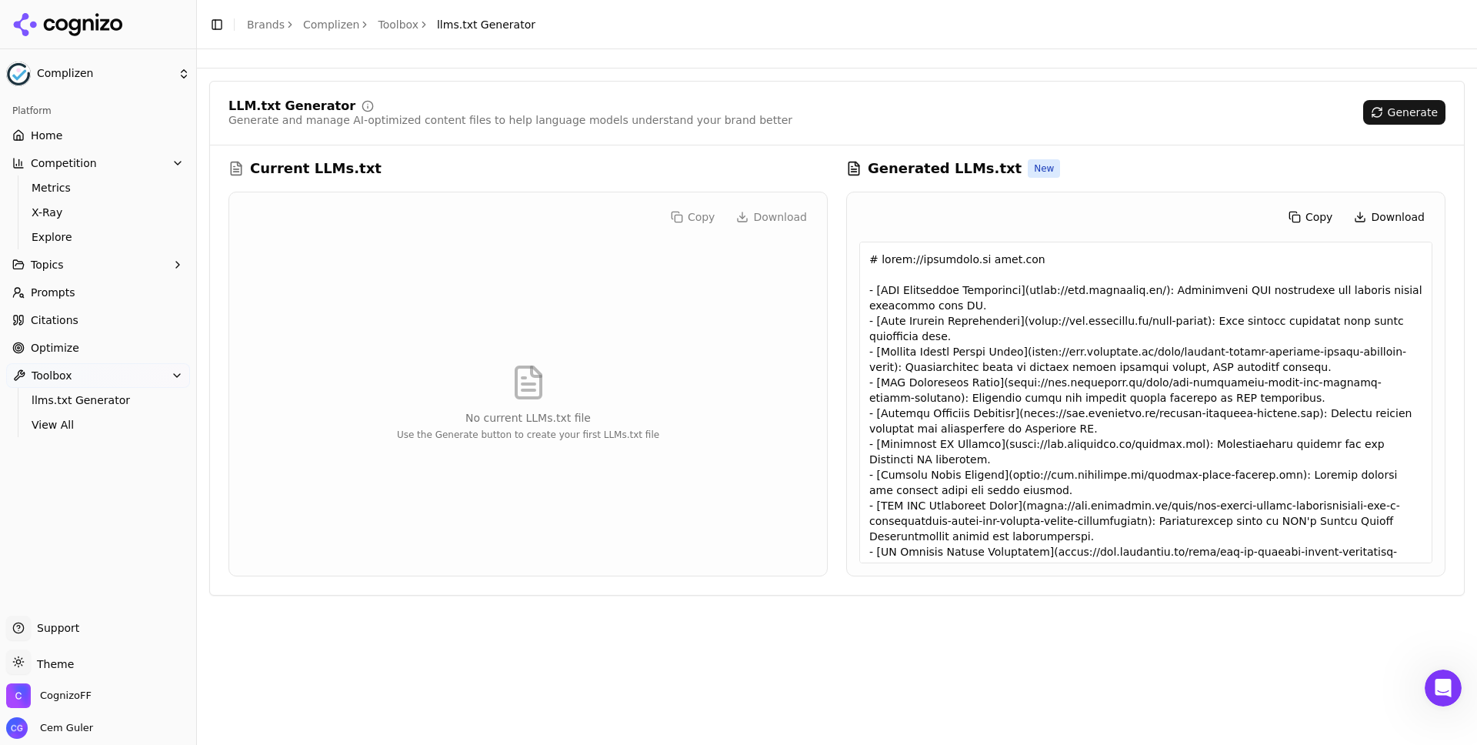
click at [1454, 222] on div "Current LLMs.txt Copy Download No current LLMs.txt file Use the Generate button…" at bounding box center [837, 367] width 1254 height 418
